Goal: Task Accomplishment & Management: Complete application form

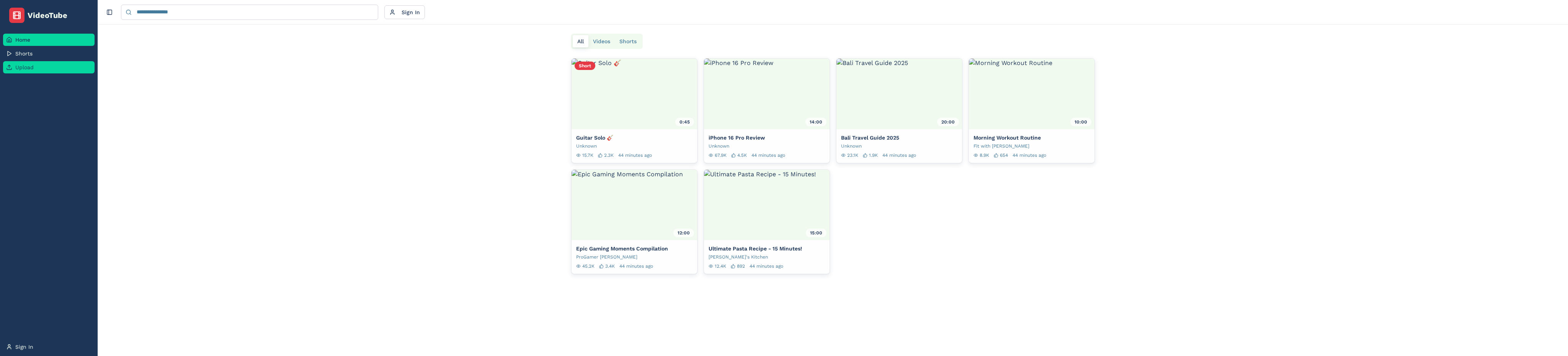
click at [51, 61] on link "Upload" at bounding box center [48, 67] width 92 height 12
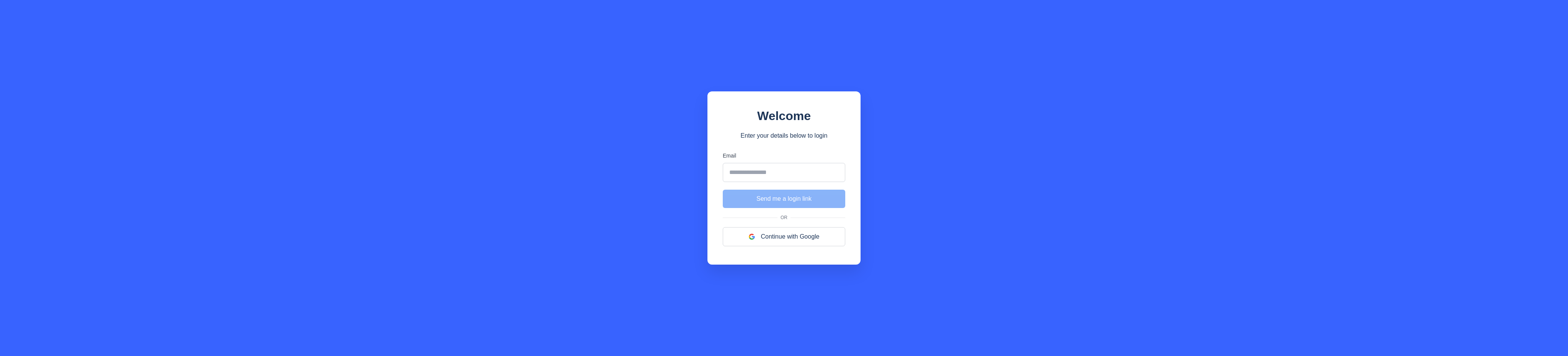
click at [51, 60] on div "Welcome Enter your details below to login Email Send me a login link Or Continu…" at bounding box center [784, 178] width 1568 height 356
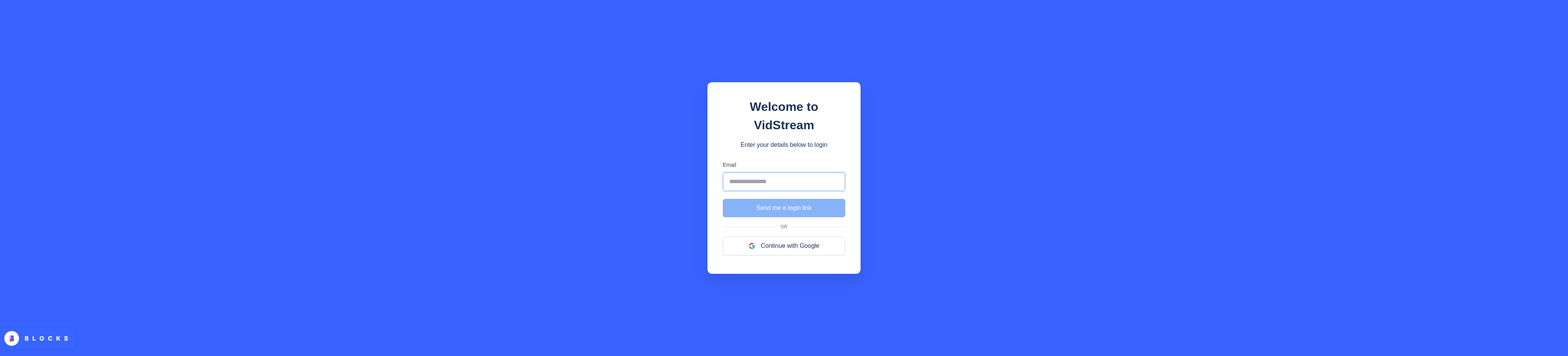
click at [754, 185] on input "Email" at bounding box center [784, 181] width 122 height 19
type input "**********"
click at [779, 210] on button "Send me a login link" at bounding box center [784, 208] width 122 height 18
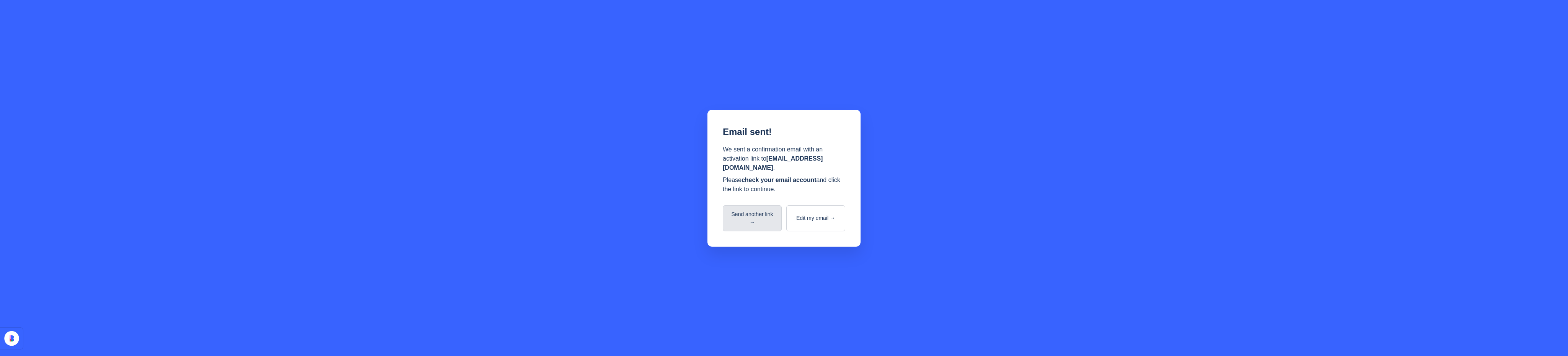
click at [759, 220] on button "Send another link →" at bounding box center [753, 218] width 59 height 26
